Goal: Task Accomplishment & Management: Manage account settings

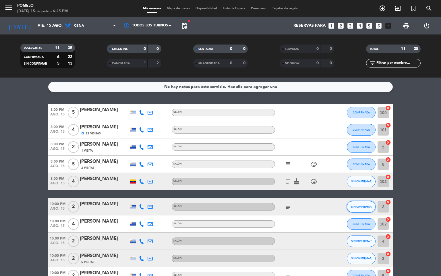
click at [355, 202] on button "SIN CONFIRMAR" at bounding box center [361, 206] width 29 height 11
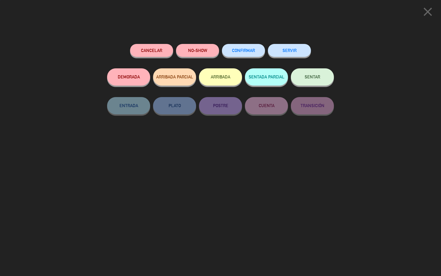
click at [236, 49] on span "CONFIRMAR" at bounding box center [243, 50] width 23 height 5
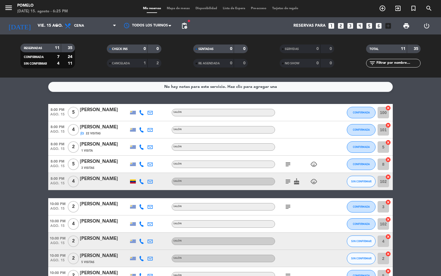
click at [175, 7] on span "Mapa de mesas" at bounding box center [178, 8] width 29 height 3
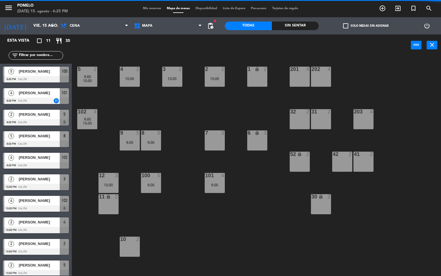
click at [146, 7] on span "Mis reservas" at bounding box center [152, 8] width 24 height 3
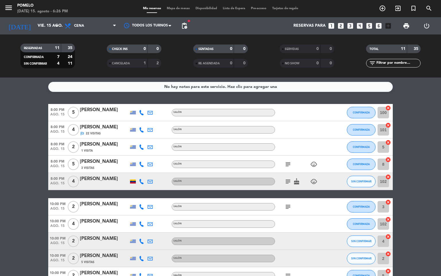
scroll to position [54, 0]
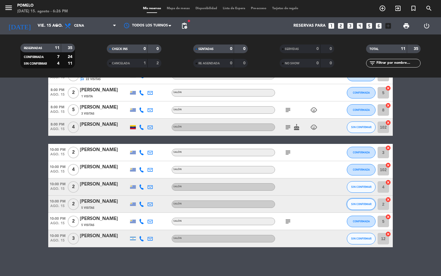
click at [351, 203] on span "SIN CONFIRMAR" at bounding box center [361, 203] width 20 height 3
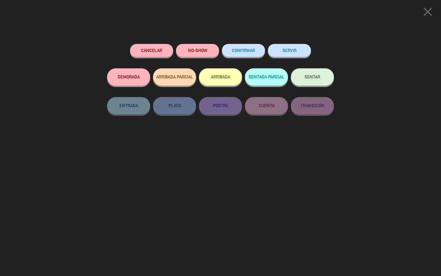
click at [237, 53] on span "CONFIRMAR" at bounding box center [243, 50] width 23 height 5
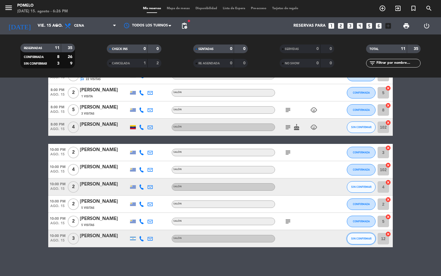
click at [356, 235] on button "SIN CONFIRMAR" at bounding box center [361, 238] width 29 height 11
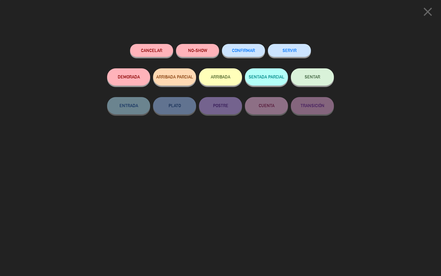
click at [257, 51] on button "CONFIRMAR" at bounding box center [243, 50] width 43 height 13
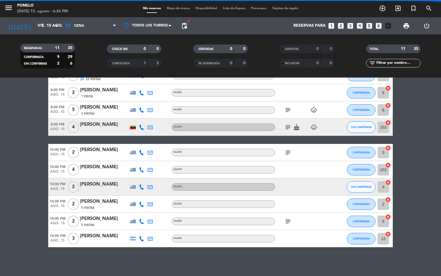
click at [169, 8] on span "Mapa de mesas" at bounding box center [178, 8] width 29 height 3
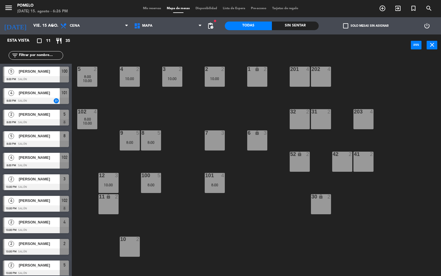
click at [143, 9] on span "Mis reservas" at bounding box center [152, 8] width 24 height 3
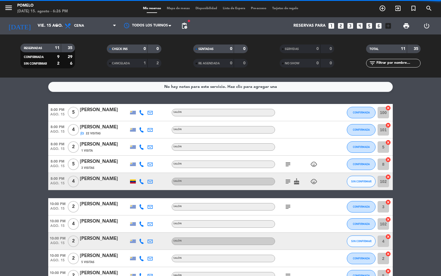
click at [171, 8] on span "Mapa de mesas" at bounding box center [178, 8] width 29 height 3
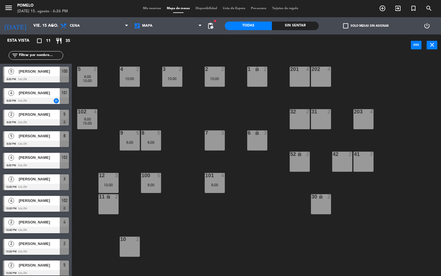
click at [194, 207] on div "4 2 10:00 3 2 10:00 2 2 10:00 1 lock 2 5 2 8:00 10:00 202 4 201 4 102 4 8:00 10…" at bounding box center [258, 166] width 365 height 220
click at [162, 97] on div "4 2 10:00 3 2 10:00 2 2 10:00 1 lock 2 5 2 8:00 10:00 202 4 201 4 102 4 8:00 10…" at bounding box center [258, 166] width 365 height 220
click at [178, 185] on div "4 2 10:00 3 2 10:00 2 2 10:00 1 lock 2 5 2 8:00 10:00 202 4 201 4 102 4 8:00 10…" at bounding box center [258, 166] width 365 height 220
click at [153, 183] on div "8:00" at bounding box center [151, 185] width 20 height 4
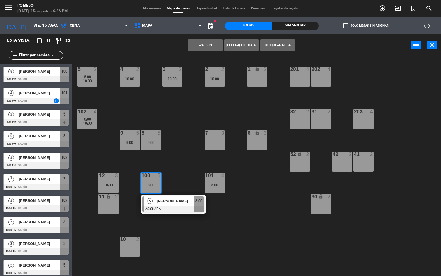
click at [187, 251] on div "4 2 10:00 3 2 10:00 2 2 10:00 1 lock 2 5 2 8:00 10:00 202 4 201 4 102 4 8:00 10…" at bounding box center [258, 166] width 365 height 220
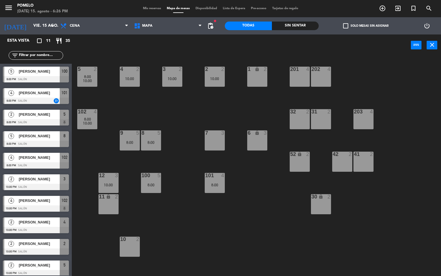
click at [211, 180] on div "101 4 8:00" at bounding box center [215, 183] width 20 height 20
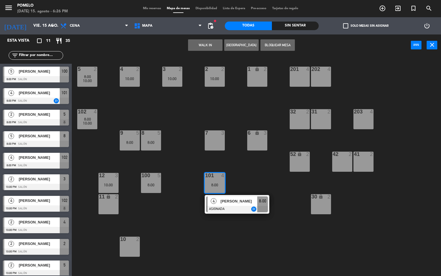
click at [264, 173] on div "4 2 10:00 3 2 10:00 2 2 10:00 1 lock 2 5 2 8:00 10:00 202 4 201 4 102 4 8:00 10…" at bounding box center [258, 166] width 365 height 220
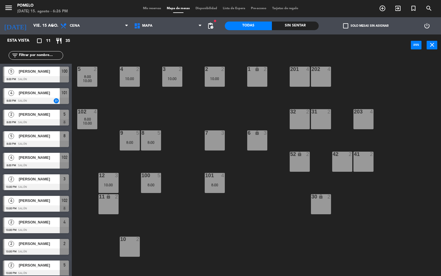
click at [251, 184] on div "4 2 10:00 3 2 10:00 2 2 10:00 1 lock 2 5 2 8:00 10:00 202 4 201 4 102 4 8:00 10…" at bounding box center [258, 166] width 365 height 220
click at [189, 108] on div "4 2 10:00 3 2 10:00 2 2 10:00 1 lock 2 5 2 8:00 10:00 202 4 201 4 102 4 8:00 10…" at bounding box center [258, 166] width 365 height 220
click at [223, 112] on div "4 2 10:00 3 2 10:00 2 2 10:00 1 lock 2 5 2 8:00 10:00 202 4 201 4 102 4 8:00 10…" at bounding box center [258, 166] width 365 height 220
click at [248, 185] on div "4 2 10:00 3 2 10:00 2 2 10:00 1 lock 2 5 2 8:00 10:00 202 4 201 4 102 4 8:00 10…" at bounding box center [258, 166] width 365 height 220
click at [141, 8] on span "Mis reservas" at bounding box center [152, 8] width 24 height 3
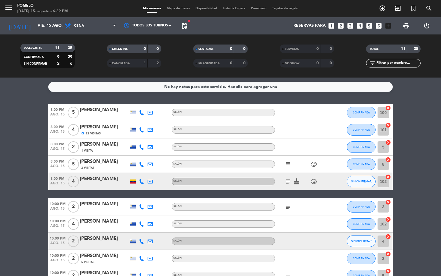
click at [412, 200] on bookings-row "8:00 PM [DATE] 5 [PERSON_NAME] Salón CONFIRMADA 100 cancel 8:00 PM [DATE] 4 [PE…" at bounding box center [220, 202] width 441 height 197
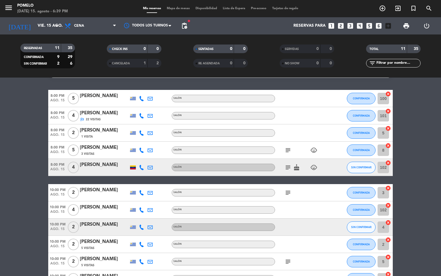
scroll to position [11, 0]
